Goal: Check status: Check status

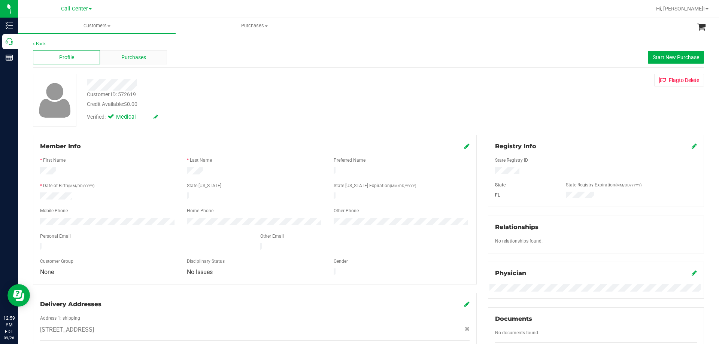
click at [150, 61] on div "Purchases" at bounding box center [133, 57] width 67 height 14
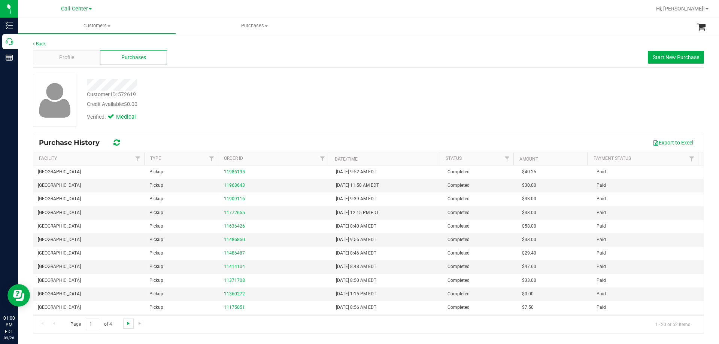
click at [130, 325] on span "Go to the next page" at bounding box center [128, 323] width 6 height 6
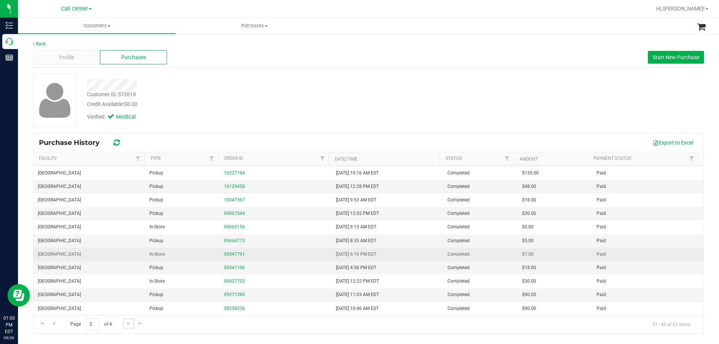
scroll to position [121, 0]
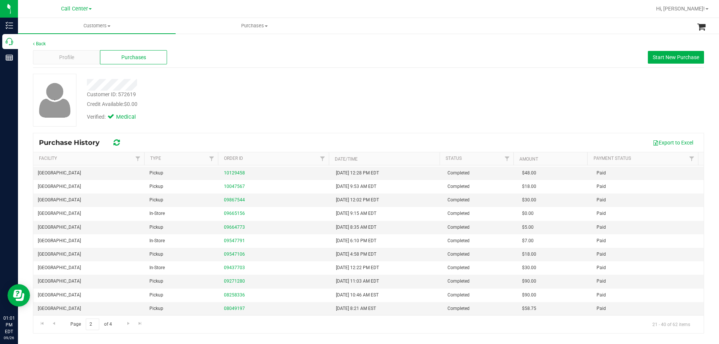
click at [209, 85] on div at bounding box center [251, 85] width 341 height 12
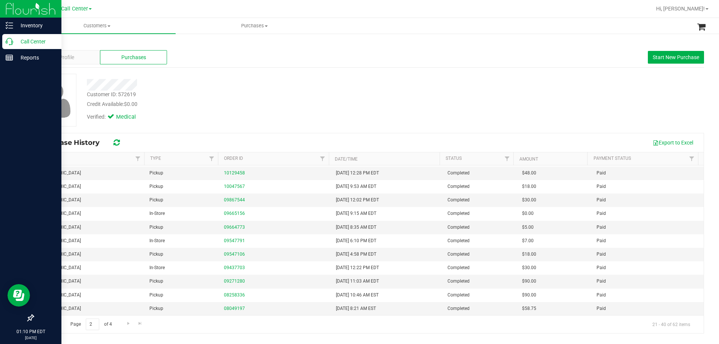
click at [17, 40] on p "Call Center" at bounding box center [35, 41] width 45 height 9
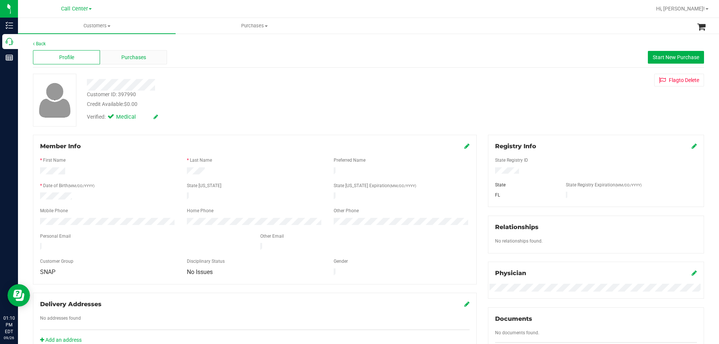
click at [148, 54] on div "Purchases" at bounding box center [133, 57] width 67 height 14
